Goal: Task Accomplishment & Management: Manage account settings

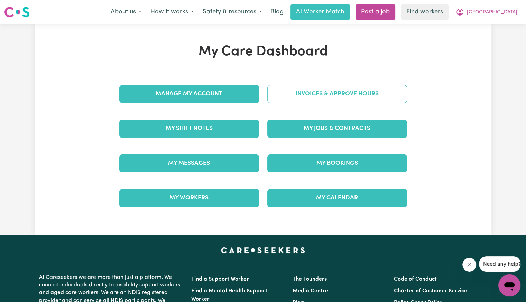
click at [285, 94] on link "Invoices & Approve Hours" at bounding box center [337, 94] width 140 height 18
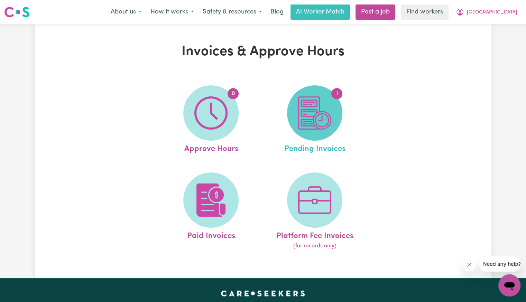
click at [327, 101] on img at bounding box center [314, 112] width 33 height 33
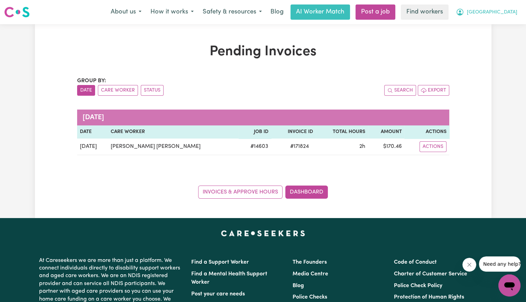
click at [511, 12] on span "[GEOGRAPHIC_DATA]" at bounding box center [492, 13] width 50 height 8
click at [497, 36] on link "Logout" at bounding box center [494, 39] width 55 height 13
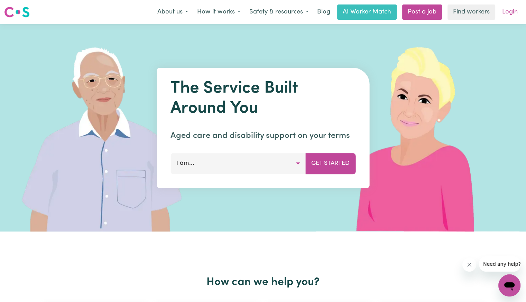
click at [512, 13] on link "Login" at bounding box center [510, 11] width 24 height 15
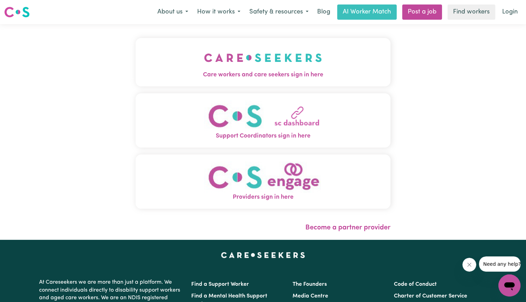
click at [204, 109] on img "Support Coordinators sign in here" at bounding box center [263, 115] width 118 height 31
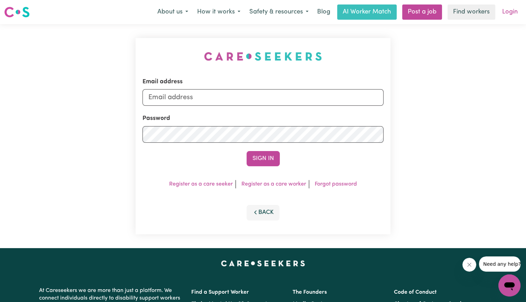
click at [503, 13] on link "Login" at bounding box center [510, 11] width 24 height 15
click at [510, 11] on link "Login" at bounding box center [510, 11] width 24 height 15
click at [212, 103] on input "Email address" at bounding box center [262, 97] width 241 height 17
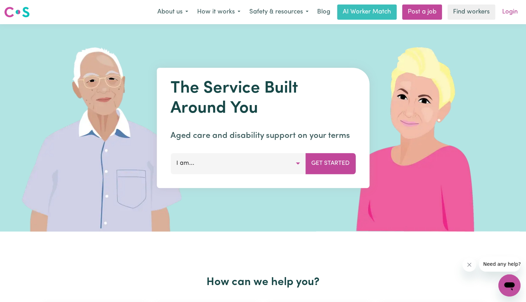
click at [501, 17] on link "Login" at bounding box center [510, 11] width 24 height 15
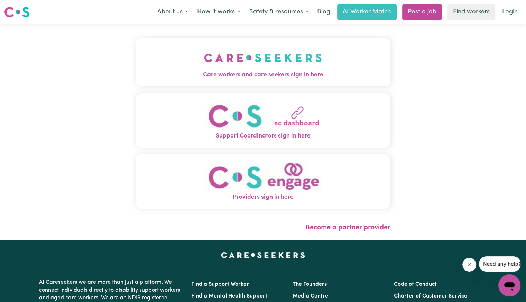
click at [264, 56] on img "Care workers and care seekers sign in here" at bounding box center [263, 58] width 118 height 26
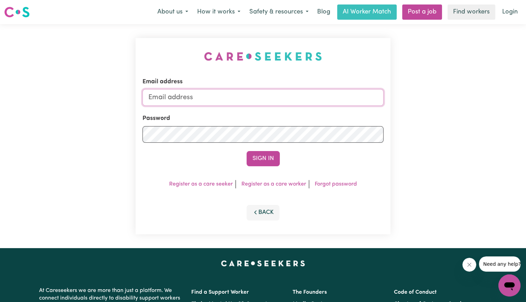
click at [221, 95] on input "Email address" at bounding box center [262, 97] width 241 height 17
type input "[EMAIL_ADDRESS][DOMAIN_NAME]"
click at [246, 151] on button "Sign In" at bounding box center [262, 158] width 33 height 15
